Goal: Check status: Check status

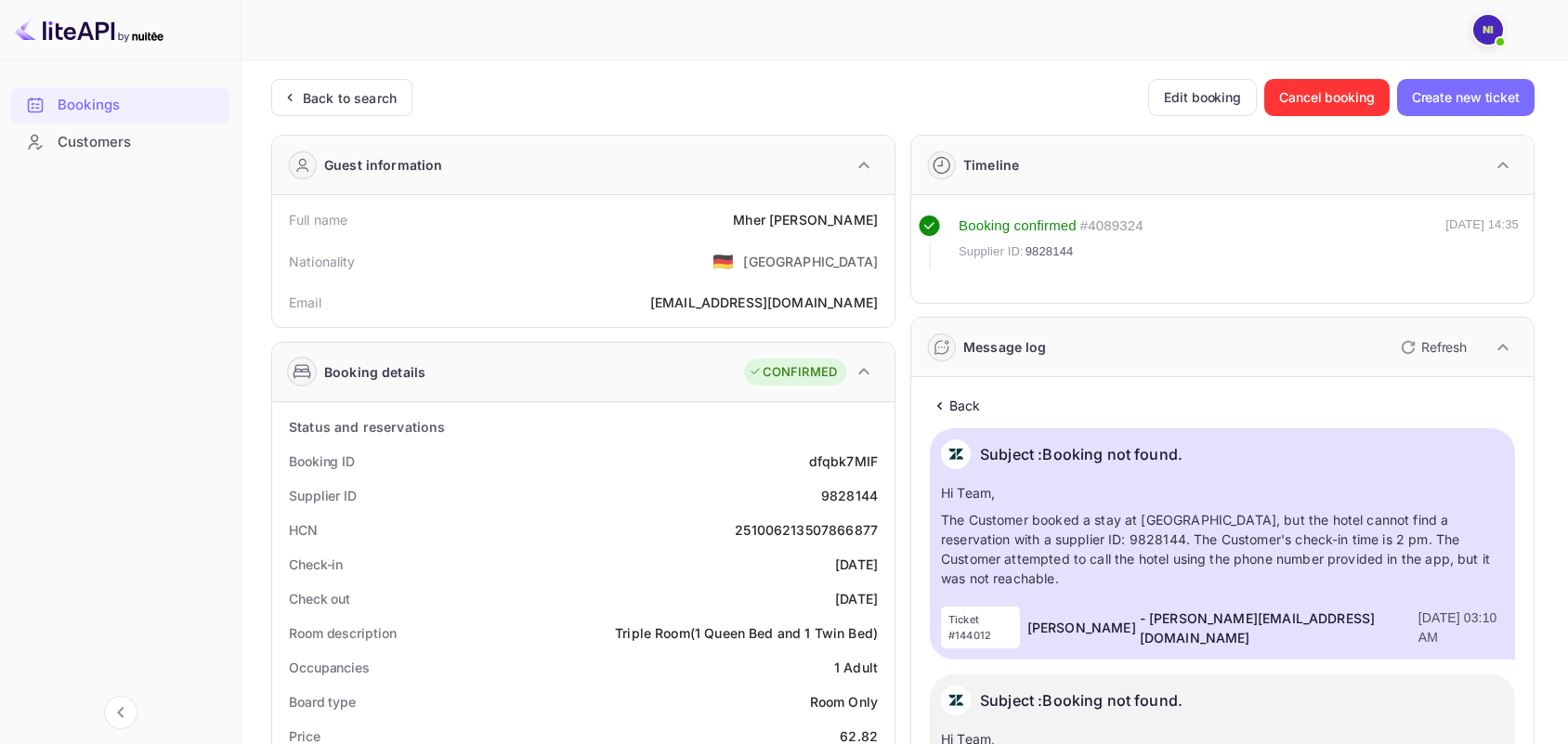
click at [320, 104] on div "Back to search" at bounding box center [350, 98] width 94 height 20
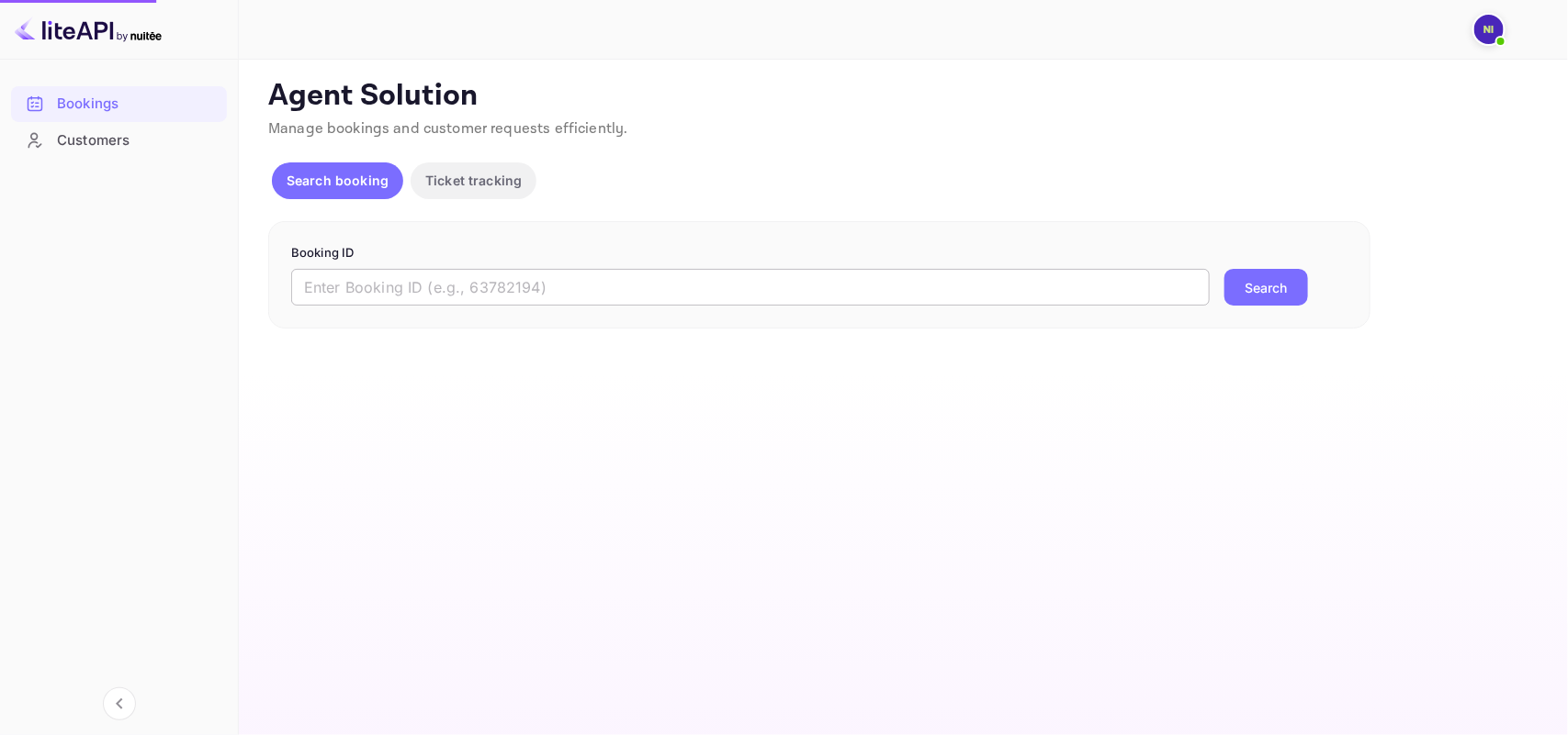
click at [389, 299] on input "text" at bounding box center [751, 287] width 919 height 37
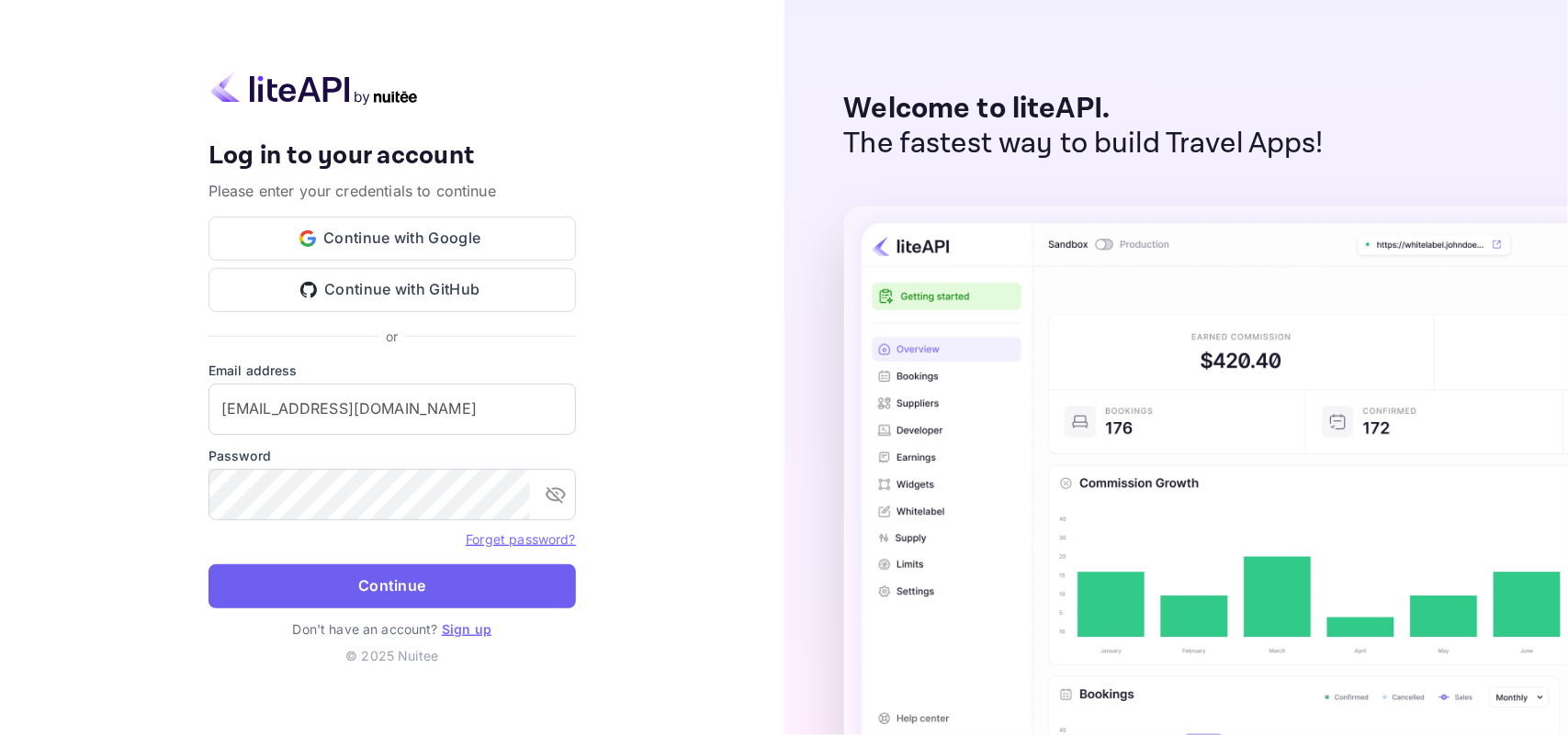
click at [383, 581] on button "Continue" at bounding box center [392, 586] width 367 height 44
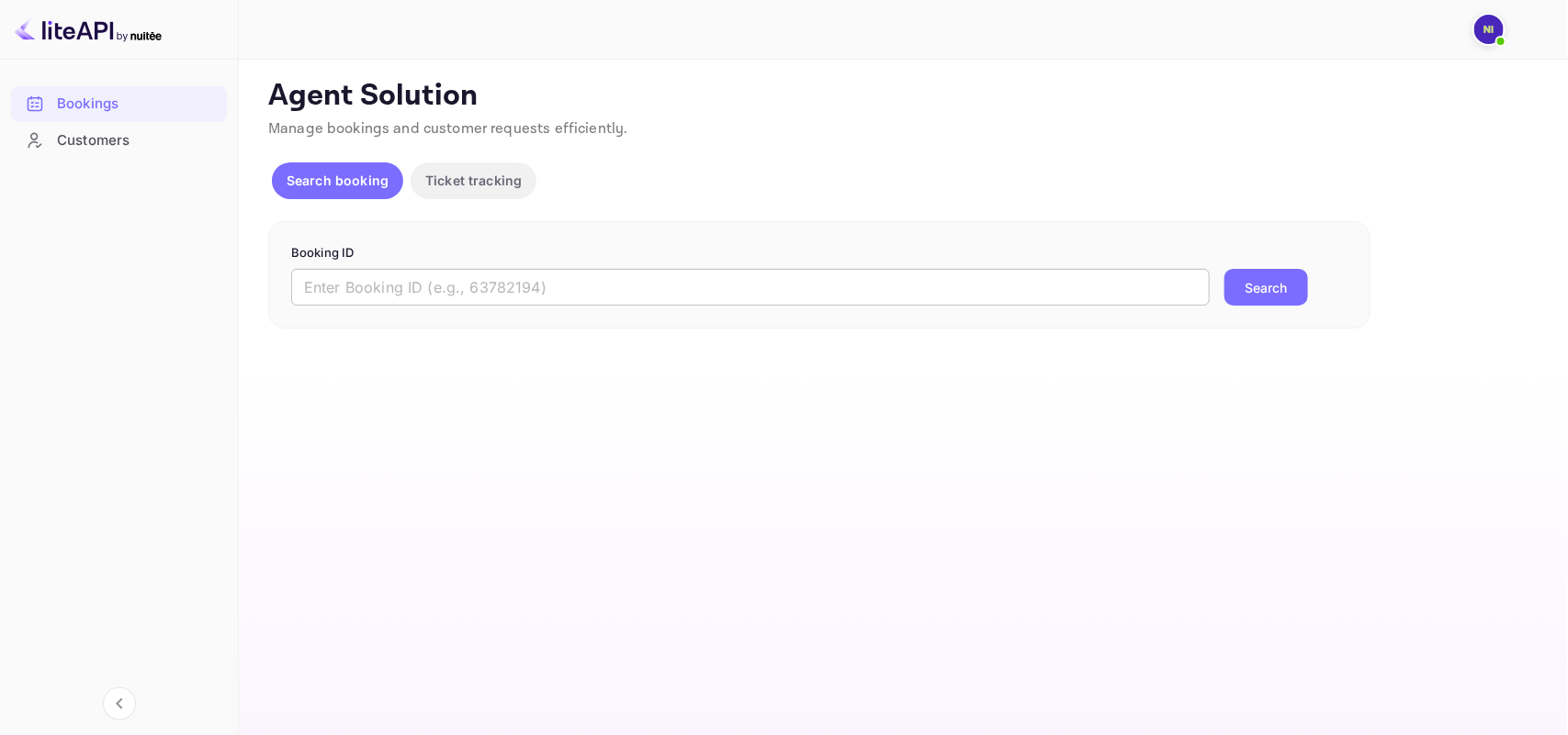
click at [419, 292] on input "text" at bounding box center [751, 287] width 919 height 37
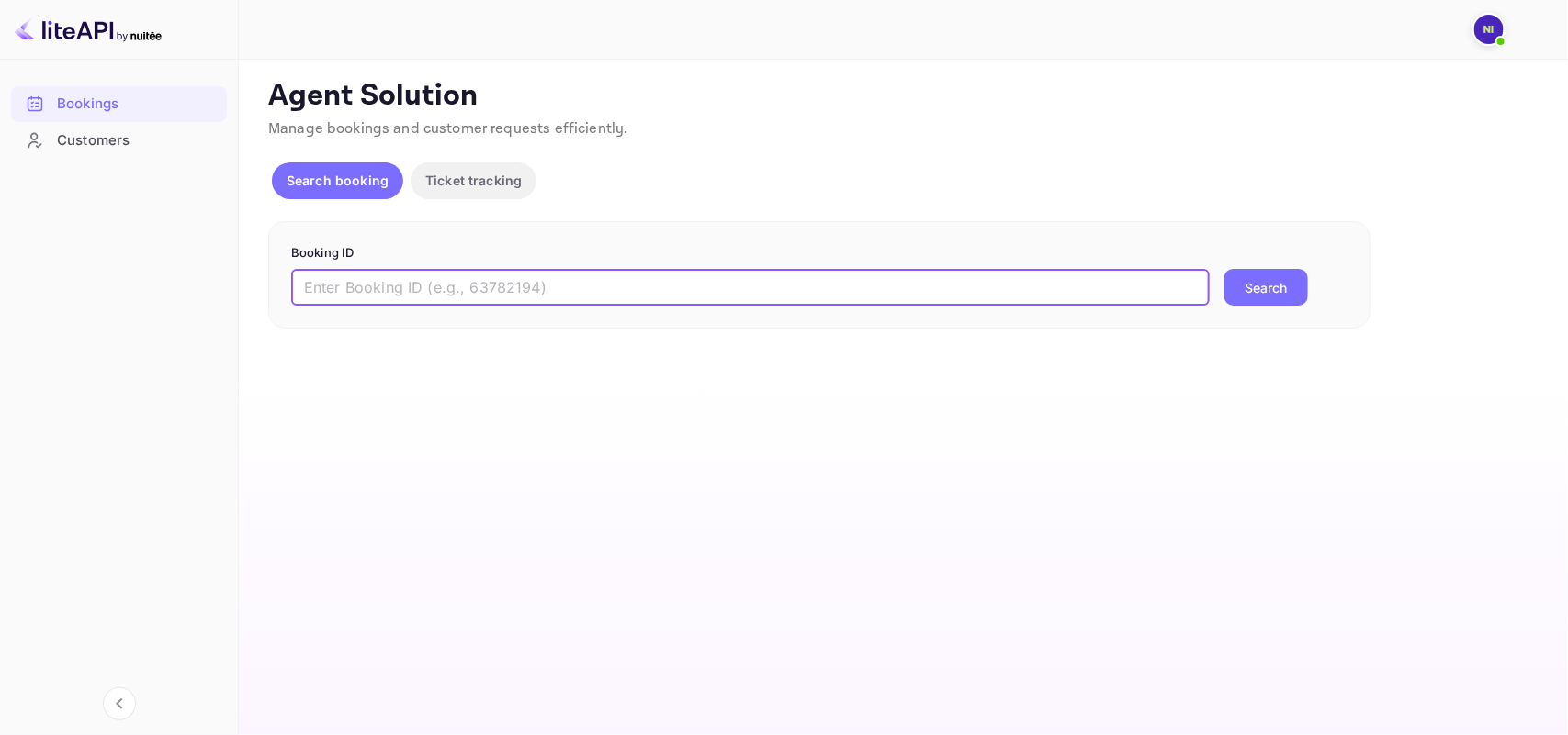
paste input "9472667"
type input "9472667"
click at [1255, 287] on button "Search" at bounding box center [1267, 287] width 84 height 37
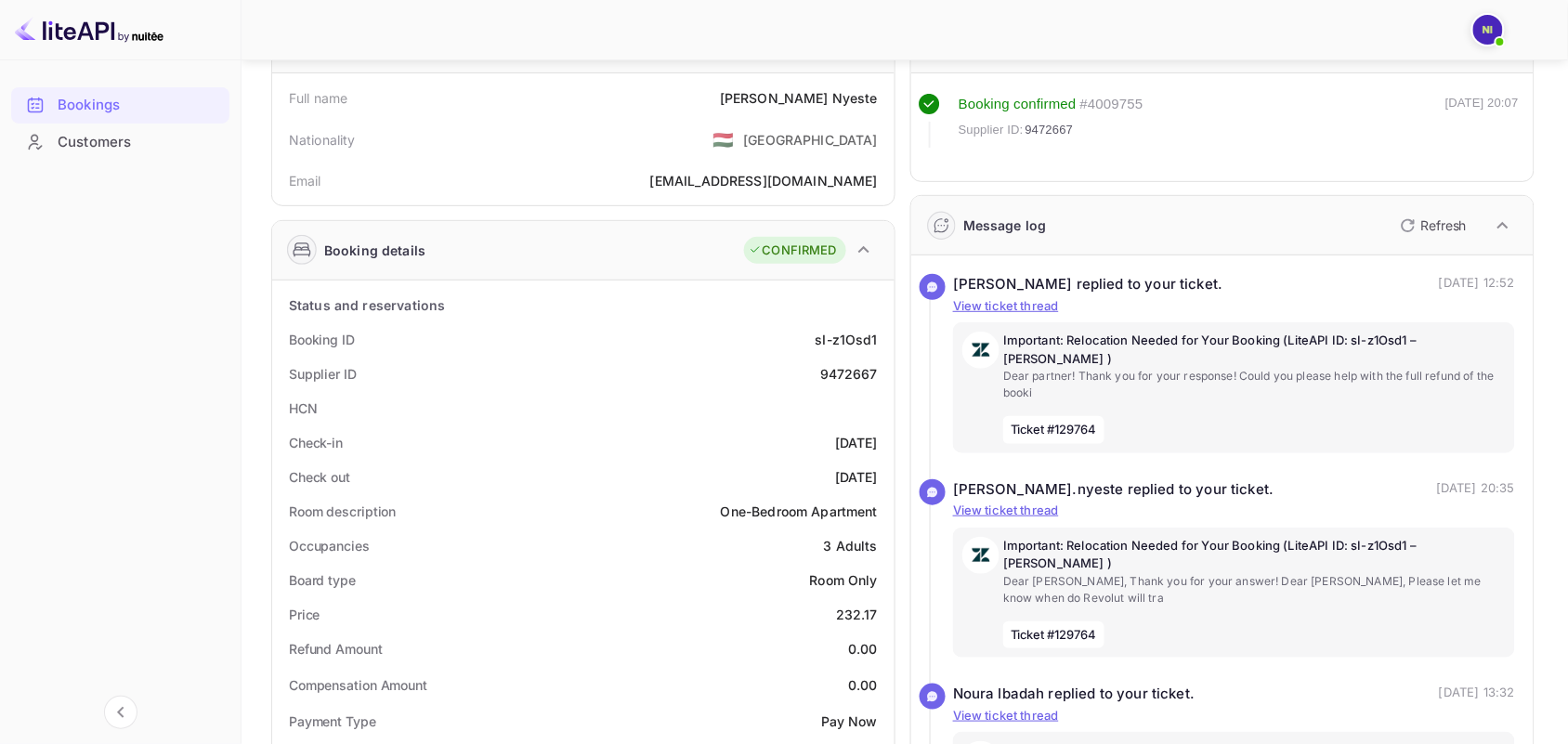
scroll to position [116, 0]
